Goal: Submit feedback/report problem: Submit feedback/report problem

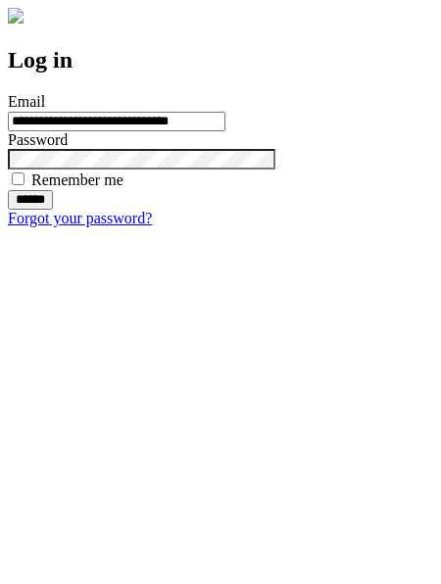
type input "**********"
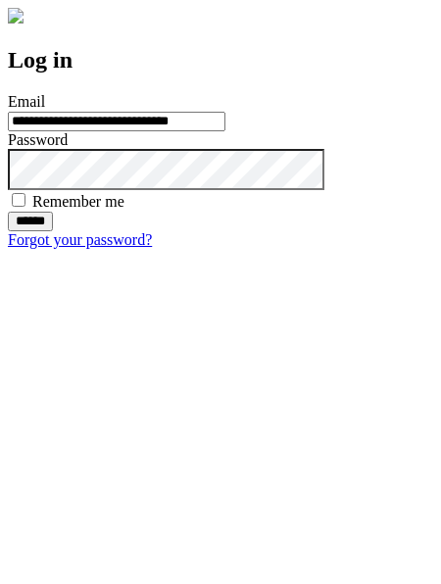
click at [53, 231] on input "******" at bounding box center [30, 222] width 45 height 20
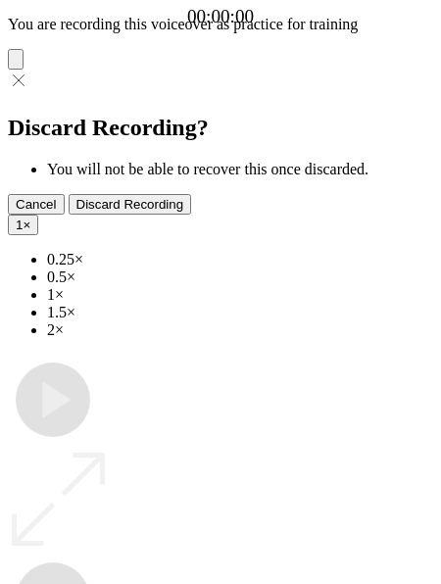
type input "**********"
